Goal: Book appointment/travel/reservation

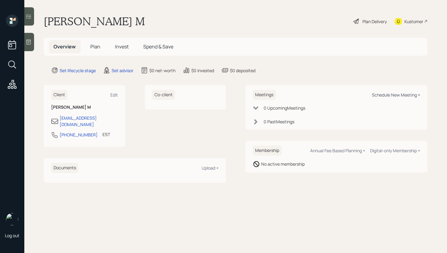
click at [392, 94] on div "Schedule New Meeting +" at bounding box center [396, 95] width 48 height 6
select select "round-[PERSON_NAME]"
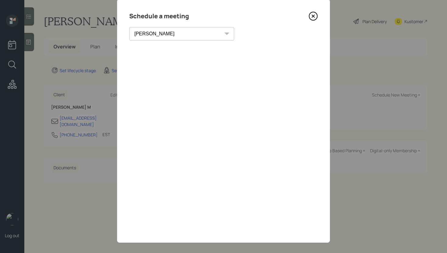
scroll to position [21, 0]
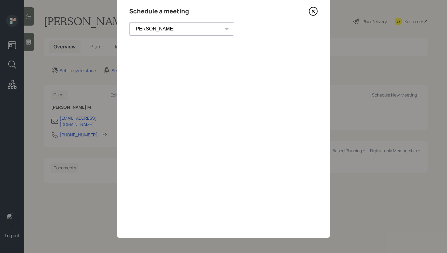
click at [313, 13] on icon at bounding box center [313, 11] width 9 height 9
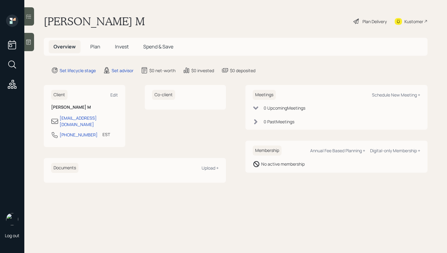
click at [409, 21] on div "Kustomer" at bounding box center [413, 21] width 19 height 6
click at [27, 44] on icon at bounding box center [29, 42] width 6 height 6
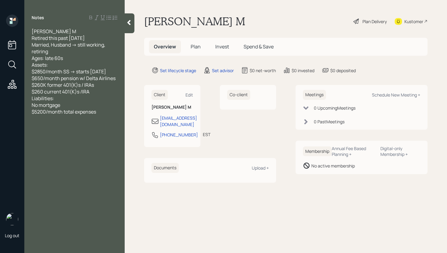
click at [133, 27] on div at bounding box center [130, 23] width 10 height 20
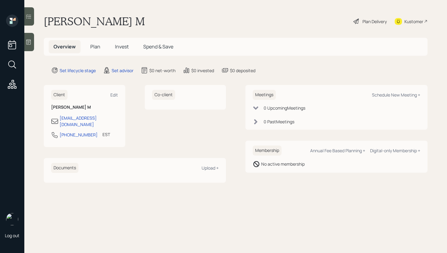
click at [25, 45] on div at bounding box center [29, 42] width 10 height 18
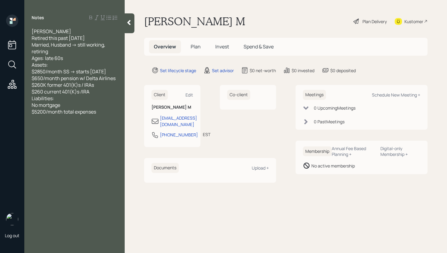
click at [97, 101] on div "[PERSON_NAME] Retired this past [DATE] Married, Husband -> still working, retir…" at bounding box center [75, 71] width 86 height 87
click at [90, 99] on span "[PERSON_NAME] Retired this past [DATE] Married, Husband -> still working, retir…" at bounding box center [74, 75] width 84 height 94
click at [133, 32] on div at bounding box center [130, 23] width 10 height 20
